Goal: Find specific page/section: Find specific page/section

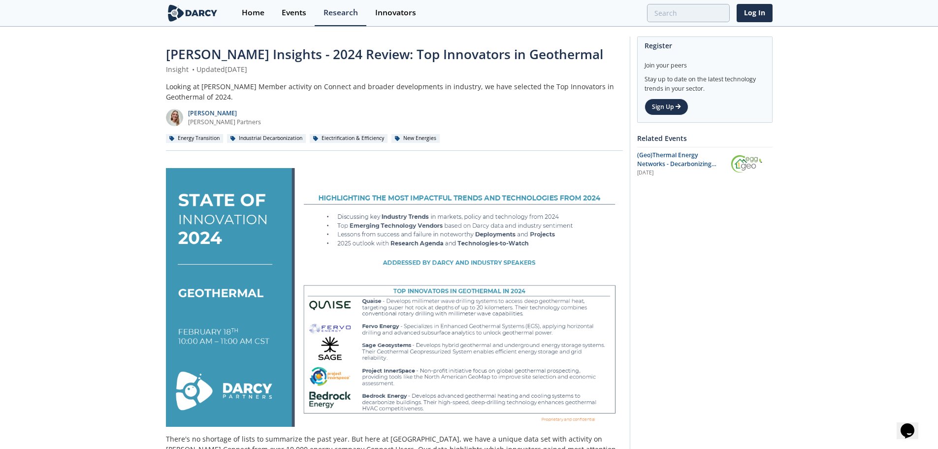
click at [192, 8] on img at bounding box center [193, 12] width 54 height 17
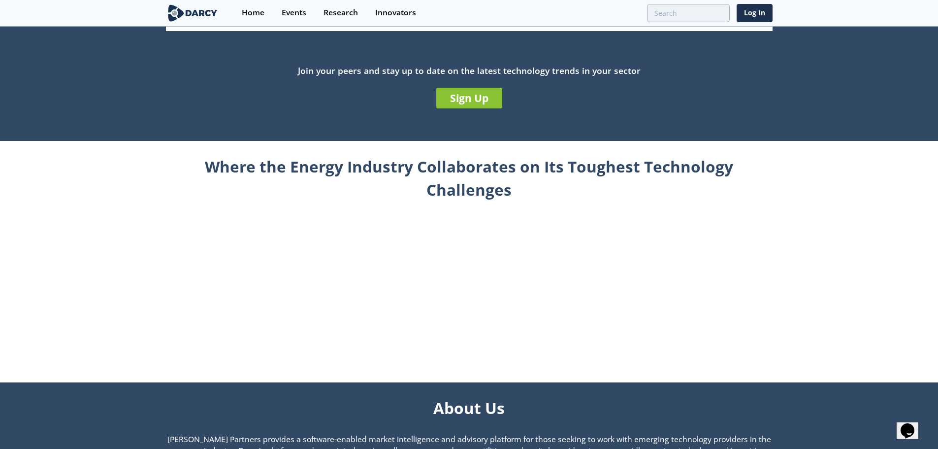
scroll to position [394, 0]
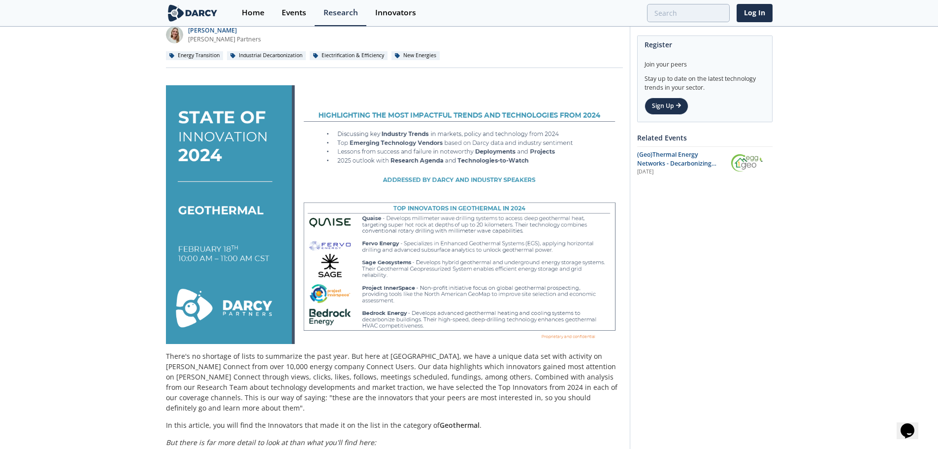
scroll to position [99, 0]
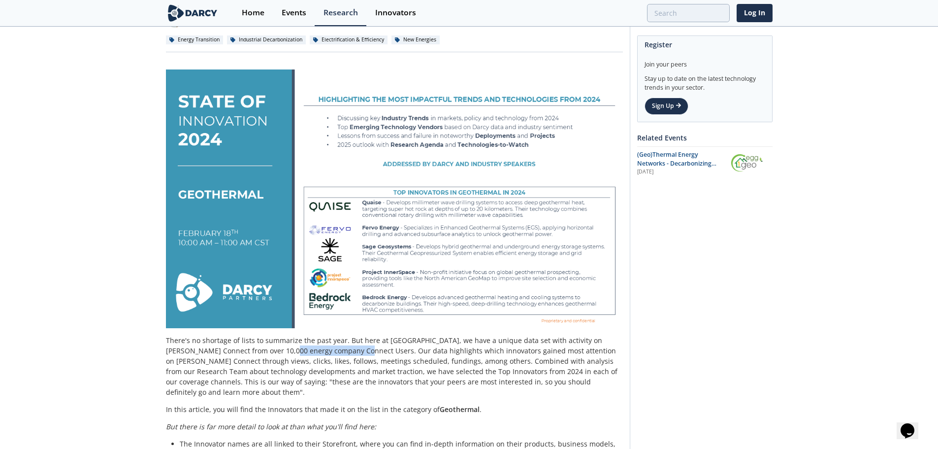
drag, startPoint x: 251, startPoint y: 352, endPoint x: 321, endPoint y: 350, distance: 70.0
click at [321, 350] on p "There's no shortage of lists to summarize the past year. But here at Darcy, we …" at bounding box center [394, 366] width 457 height 62
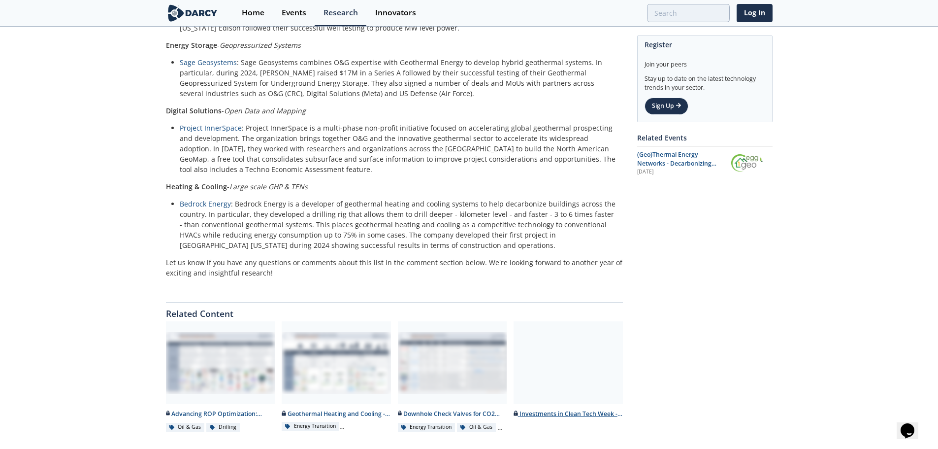
scroll to position [745, 0]
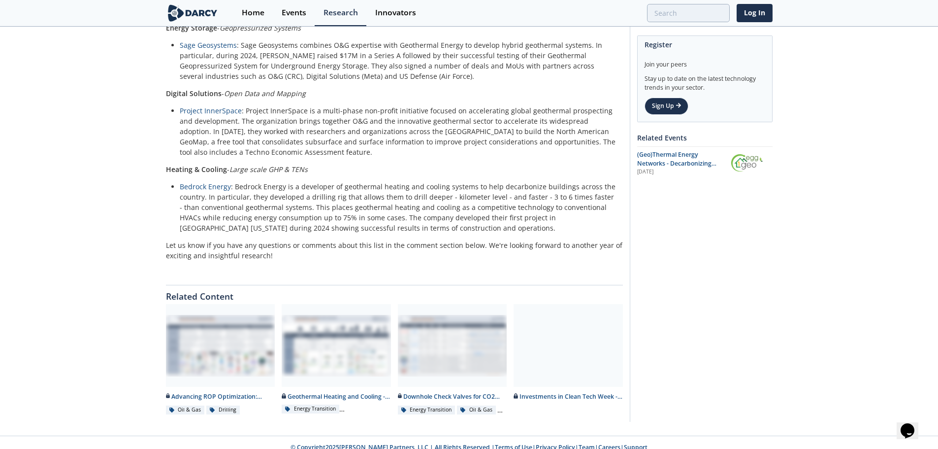
click at [579, 443] on link "Team" at bounding box center [587, 447] width 16 height 8
